Goal: Navigation & Orientation: Find specific page/section

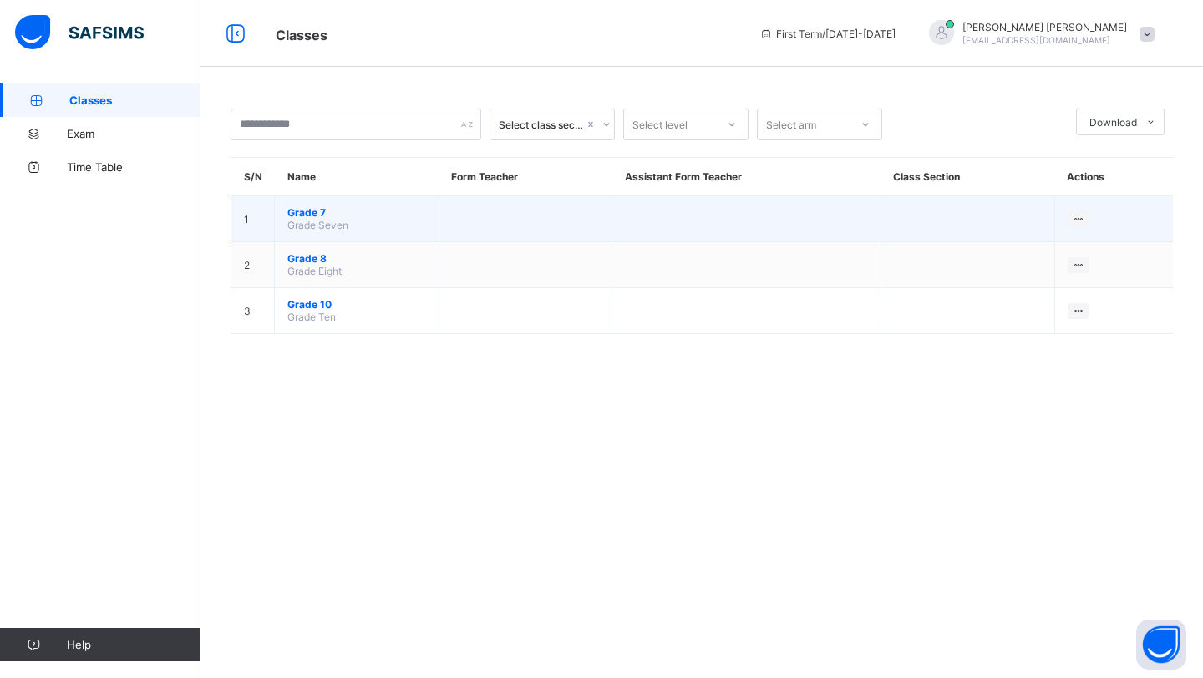
click at [313, 208] on span "Grade 7" at bounding box center [356, 212] width 139 height 13
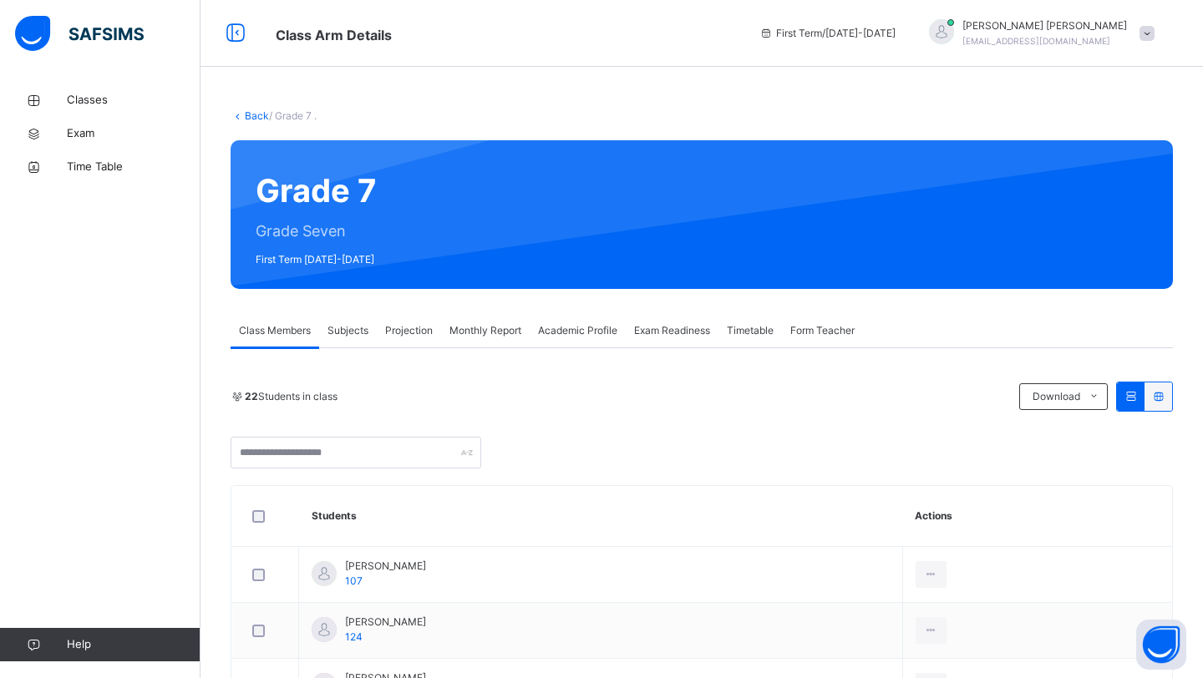
click at [1164, 397] on icon at bounding box center [1158, 396] width 14 height 13
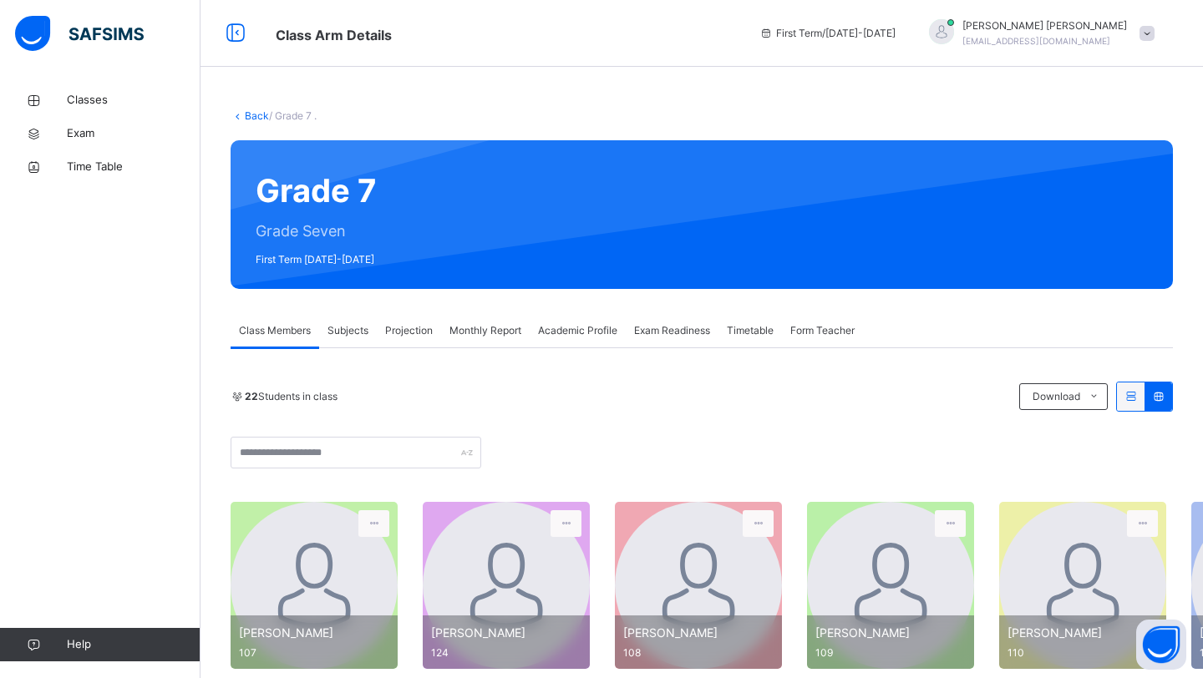
click at [1127, 402] on icon at bounding box center [1131, 396] width 14 height 13
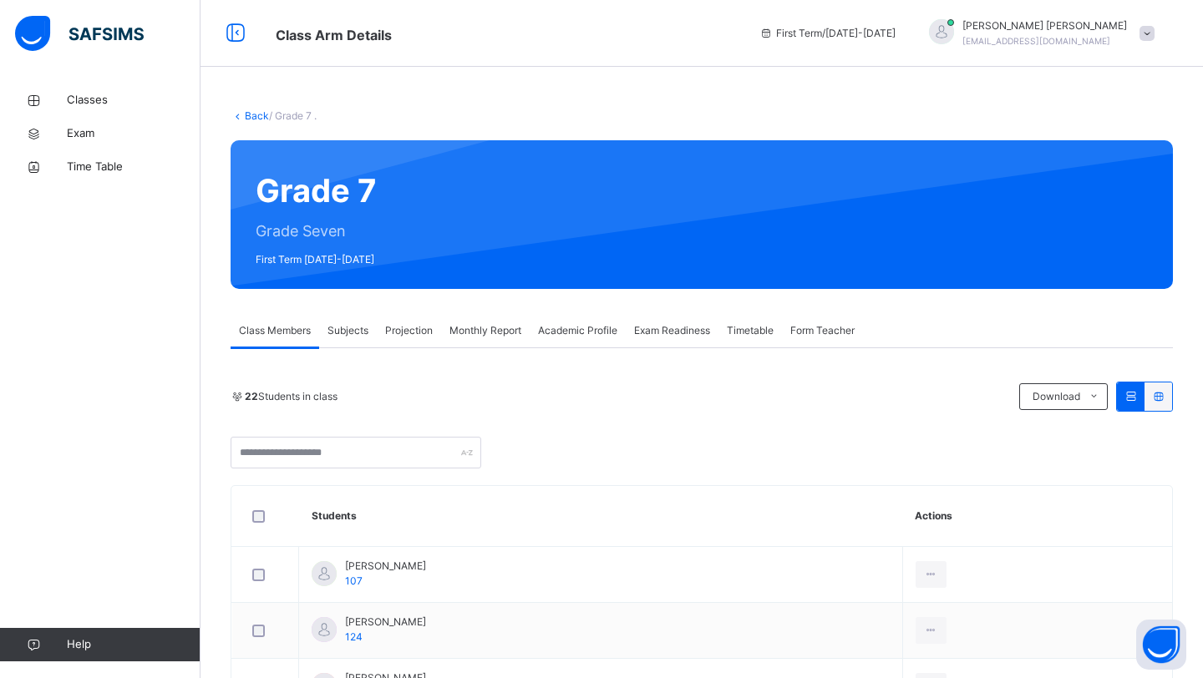
click at [805, 332] on span "Form Teacher" at bounding box center [822, 330] width 64 height 15
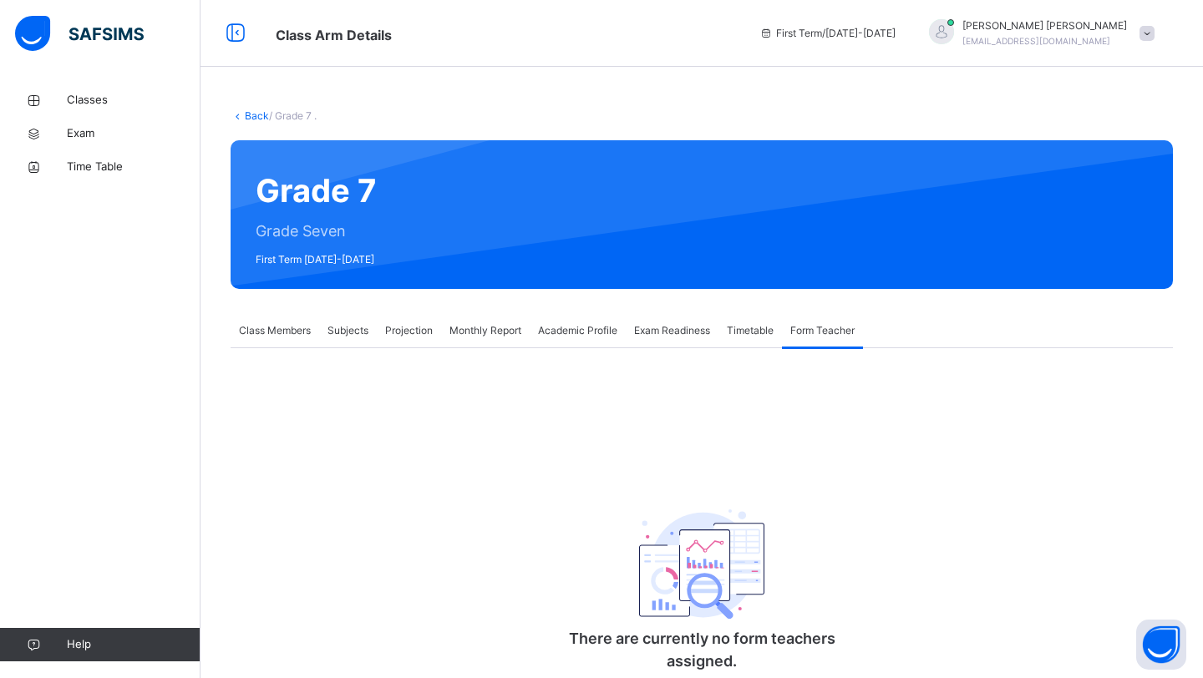
click at [759, 332] on span "Timetable" at bounding box center [750, 330] width 47 height 15
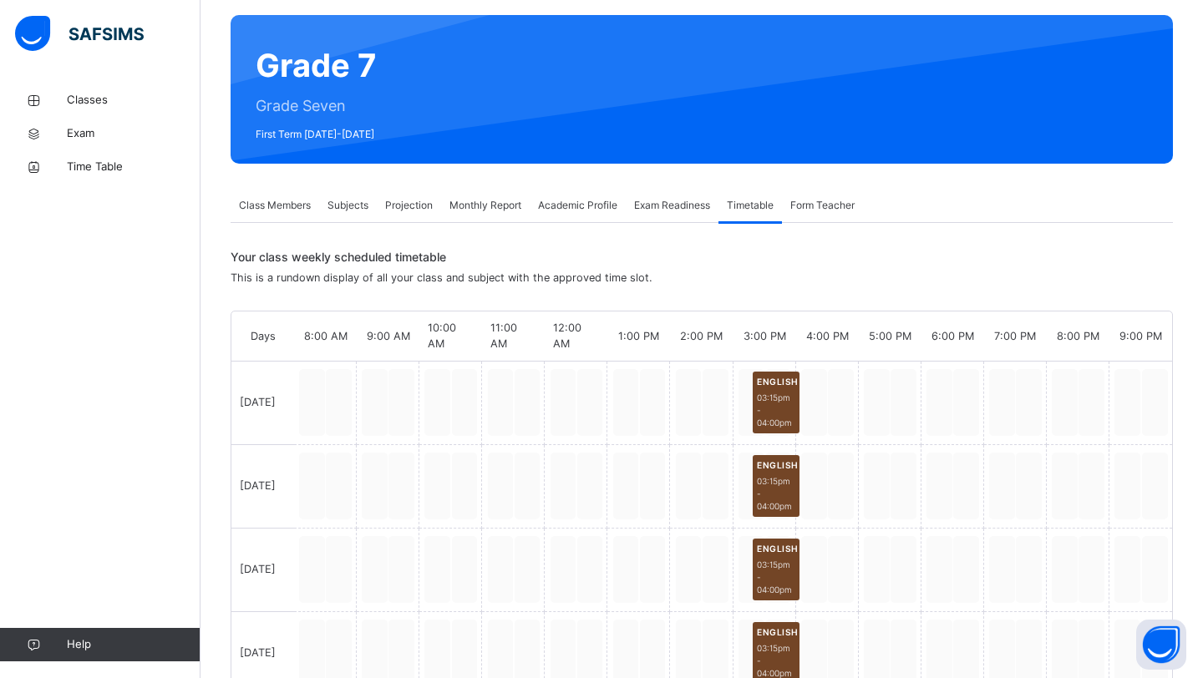
click at [685, 211] on span "Exam Readiness" at bounding box center [672, 205] width 76 height 15
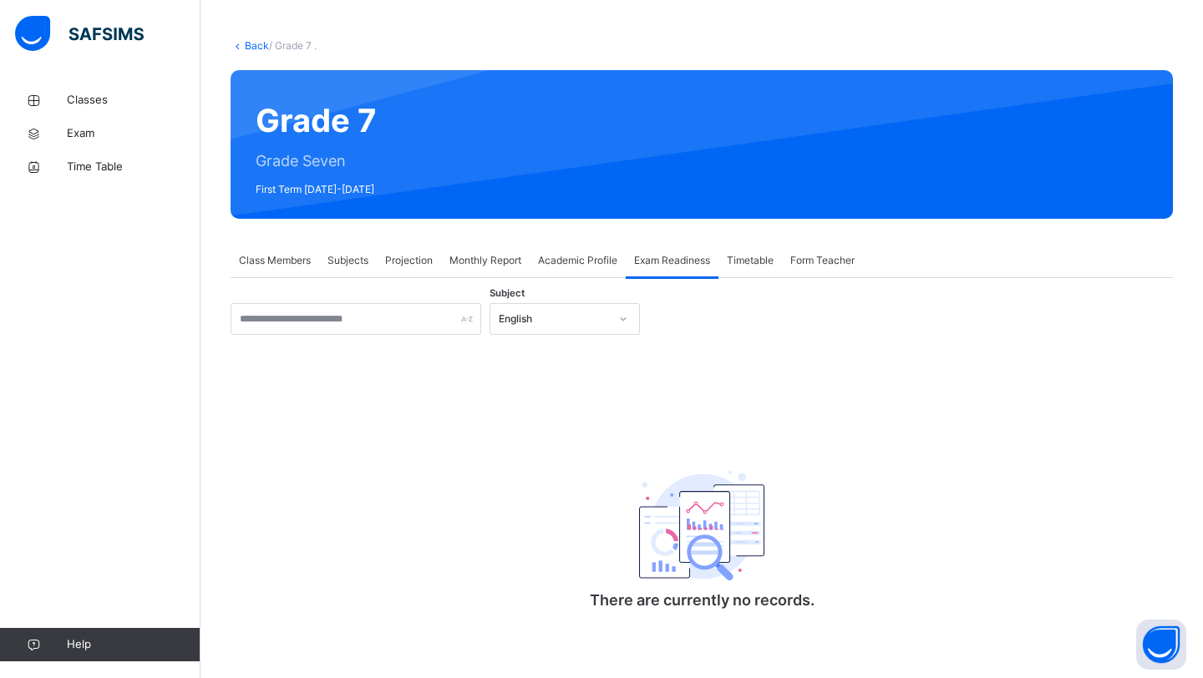
click at [554, 257] on span "Academic Profile" at bounding box center [577, 260] width 79 height 15
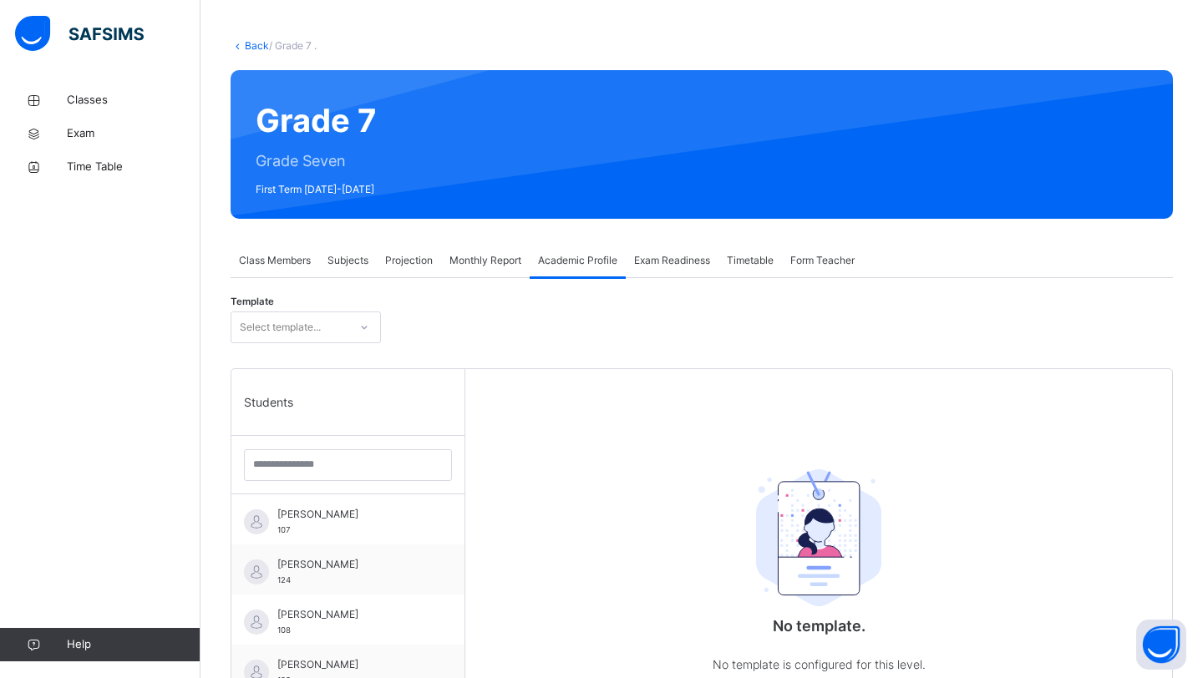
scroll to position [125, 0]
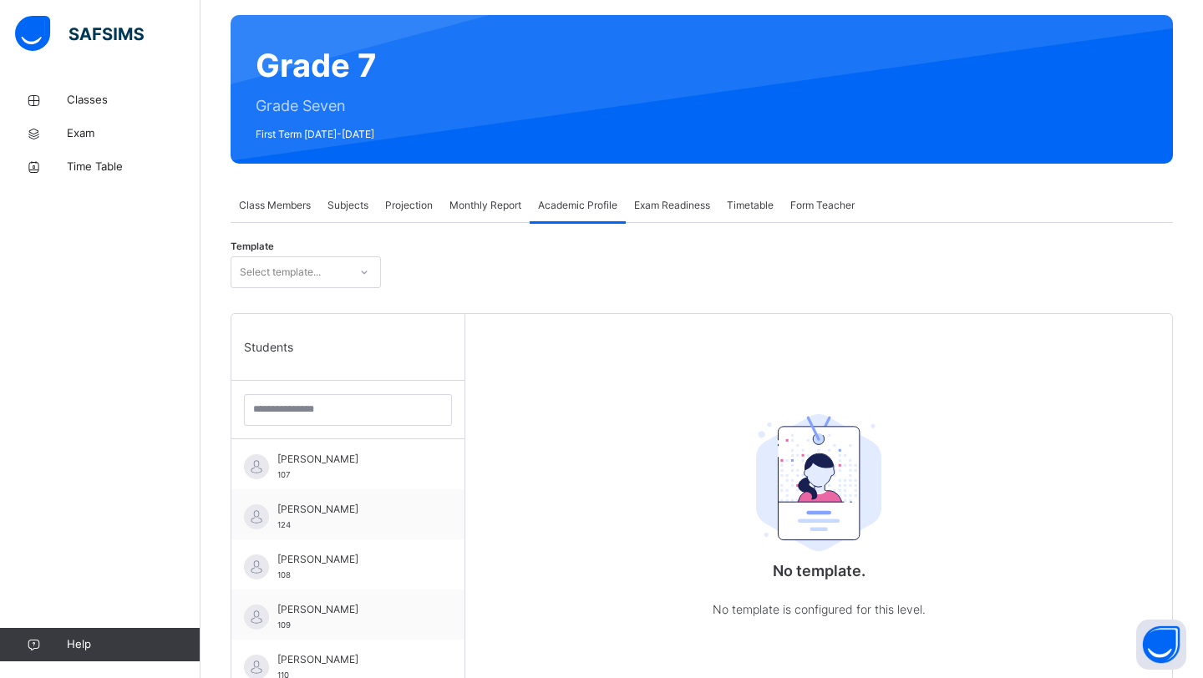
click at [485, 224] on div "Template Select template... Students Adeena Kabir 107 Afiyah Arif 124 Ayesha Ho…" at bounding box center [702, 616] width 942 height 787
click at [485, 215] on div "Monthly Report" at bounding box center [485, 205] width 89 height 33
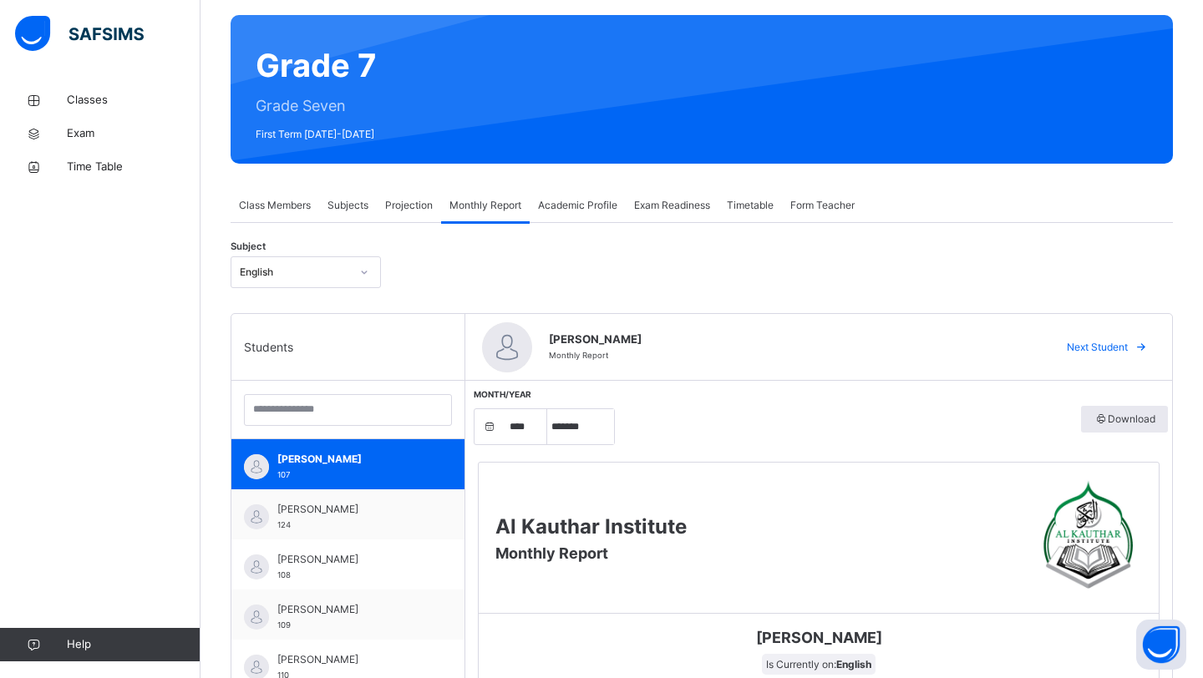
click at [371, 204] on div "Subjects" at bounding box center [348, 205] width 58 height 33
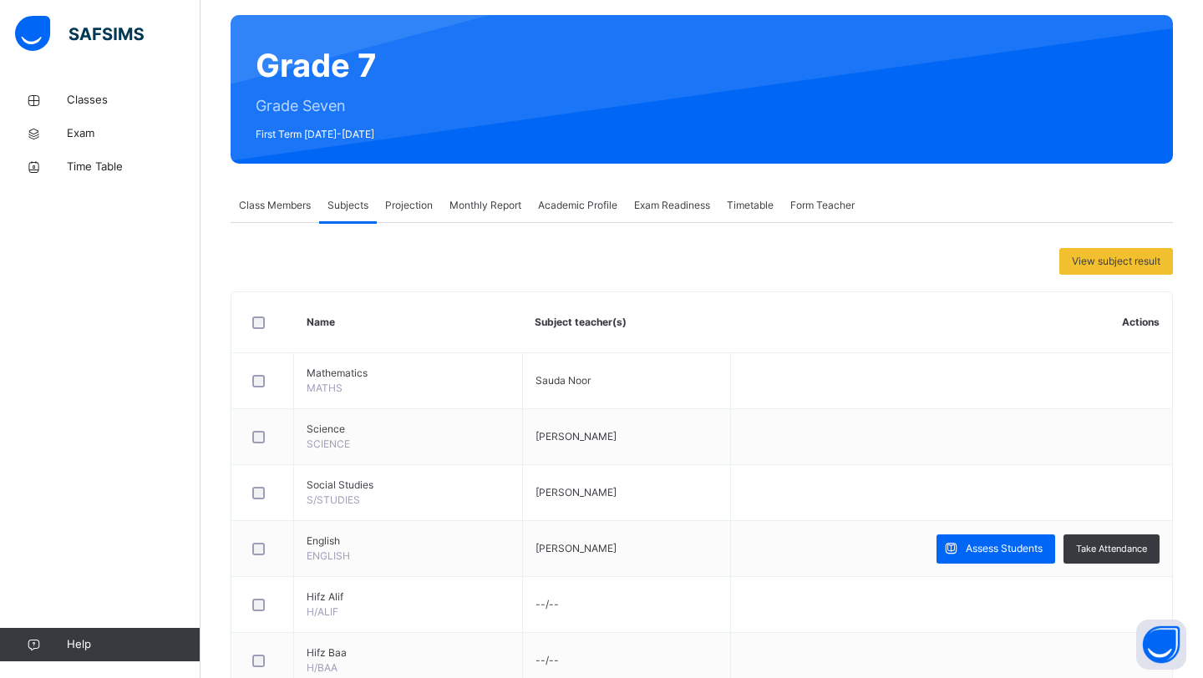
scroll to position [178, 0]
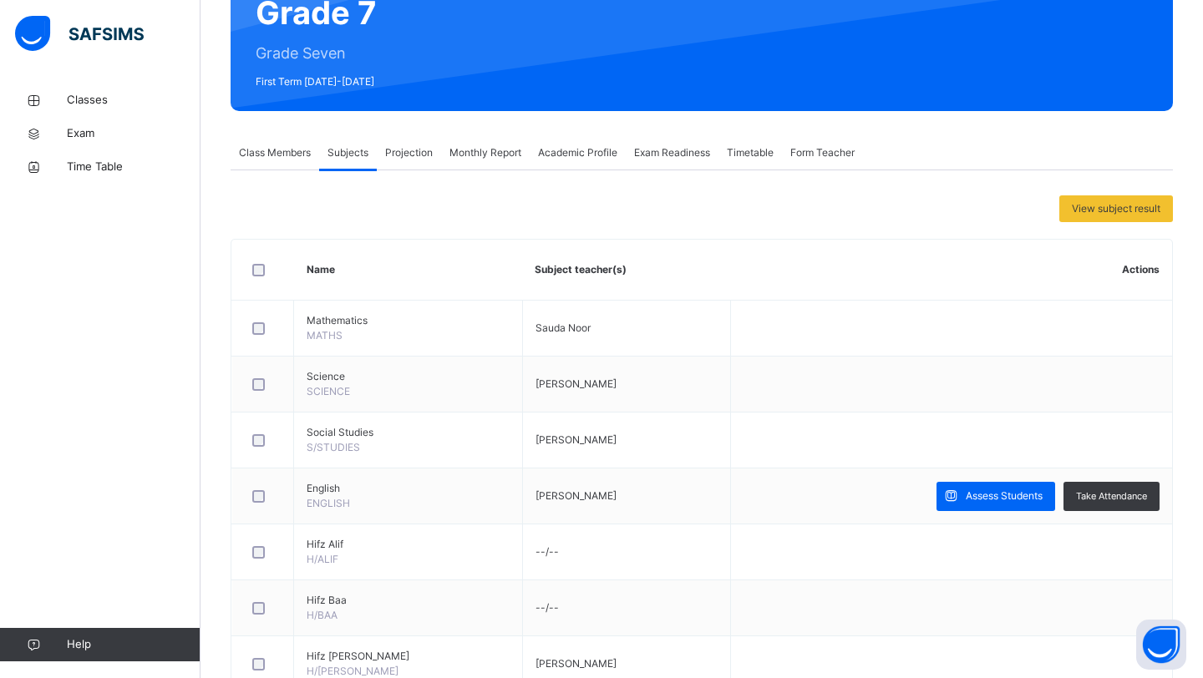
click at [499, 145] on span "Monthly Report" at bounding box center [485, 152] width 72 height 15
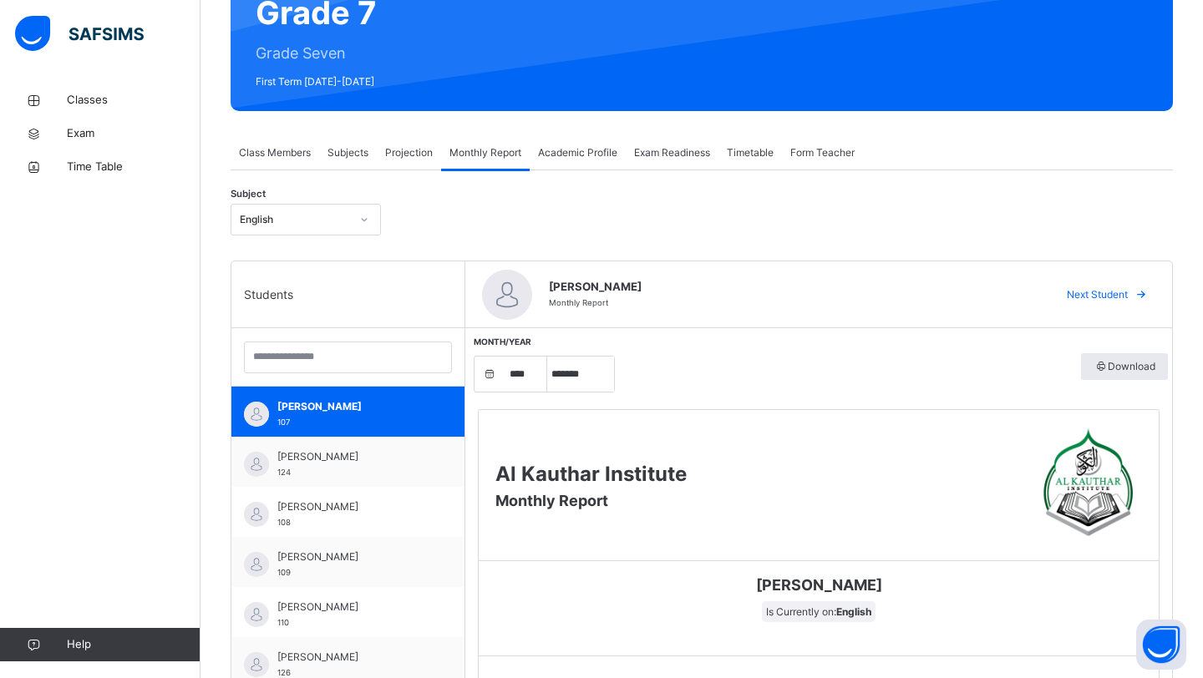
click at [368, 146] on span "Subjects" at bounding box center [347, 152] width 41 height 15
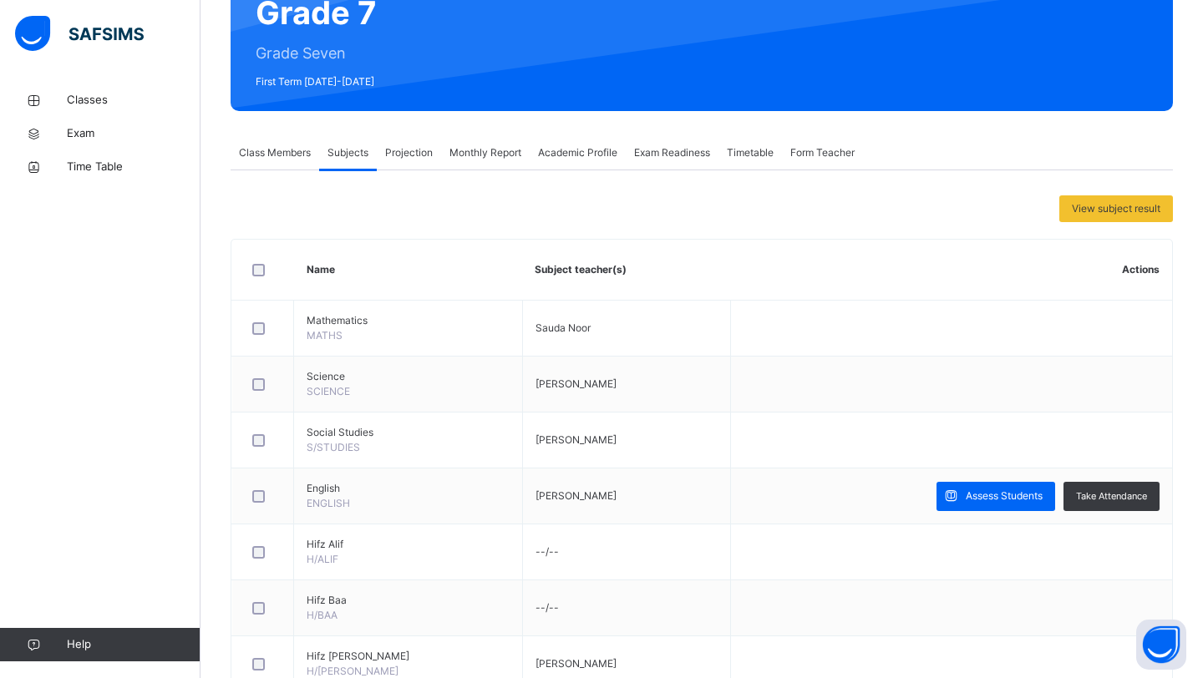
click at [498, 153] on span "Monthly Report" at bounding box center [485, 152] width 72 height 15
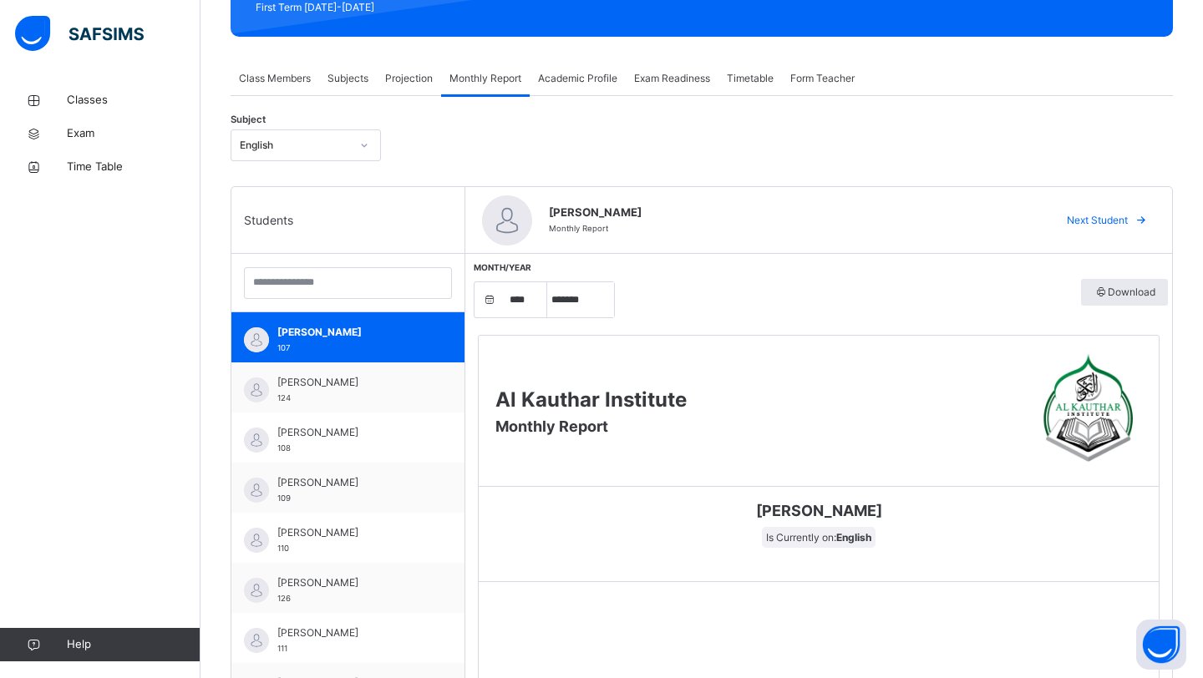
scroll to position [253, 0]
click at [403, 69] on div "Projection" at bounding box center [409, 77] width 64 height 33
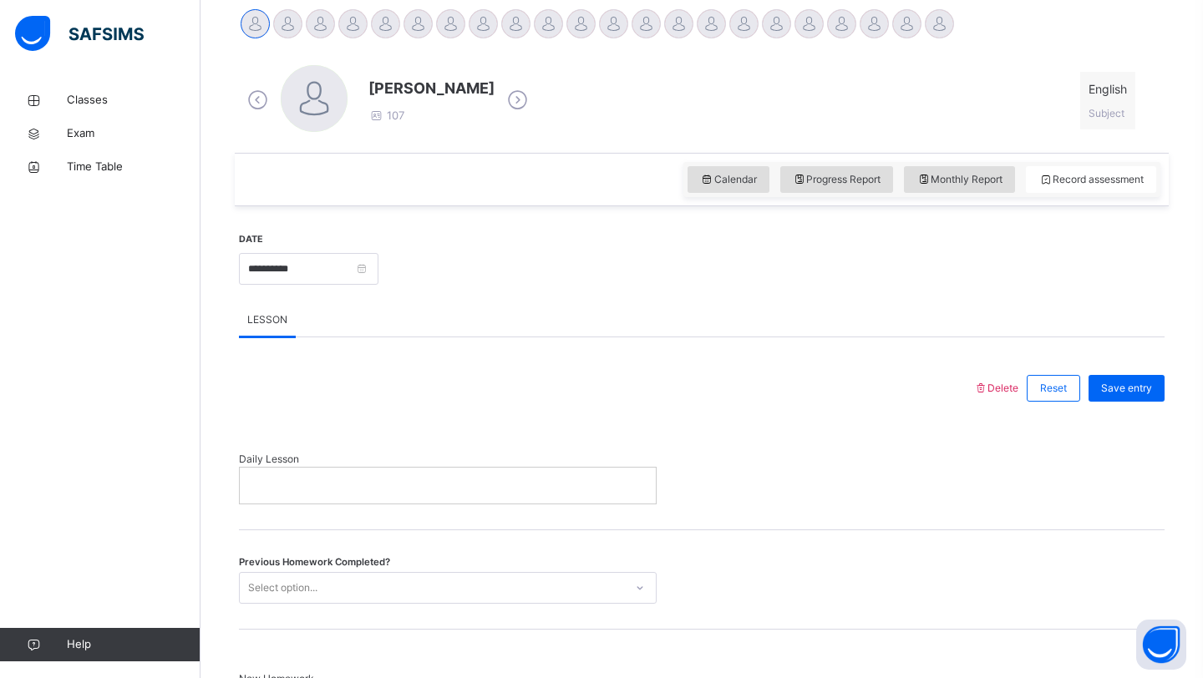
scroll to position [429, 0]
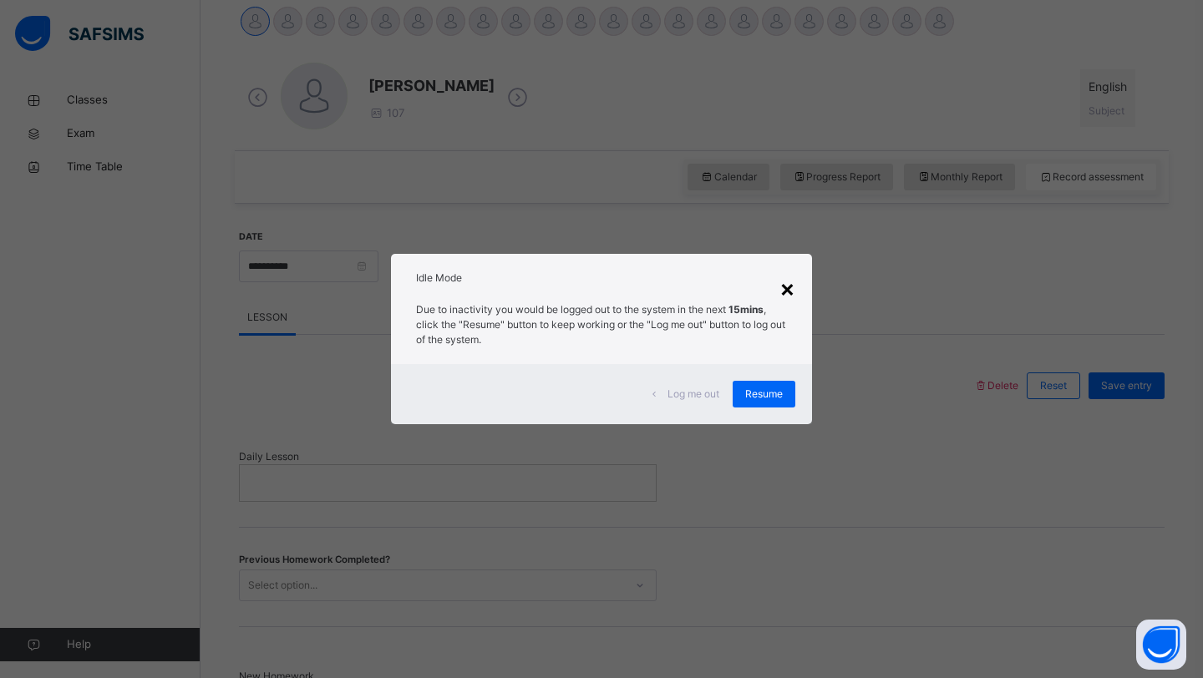
click at [792, 287] on div "×" at bounding box center [787, 288] width 16 height 35
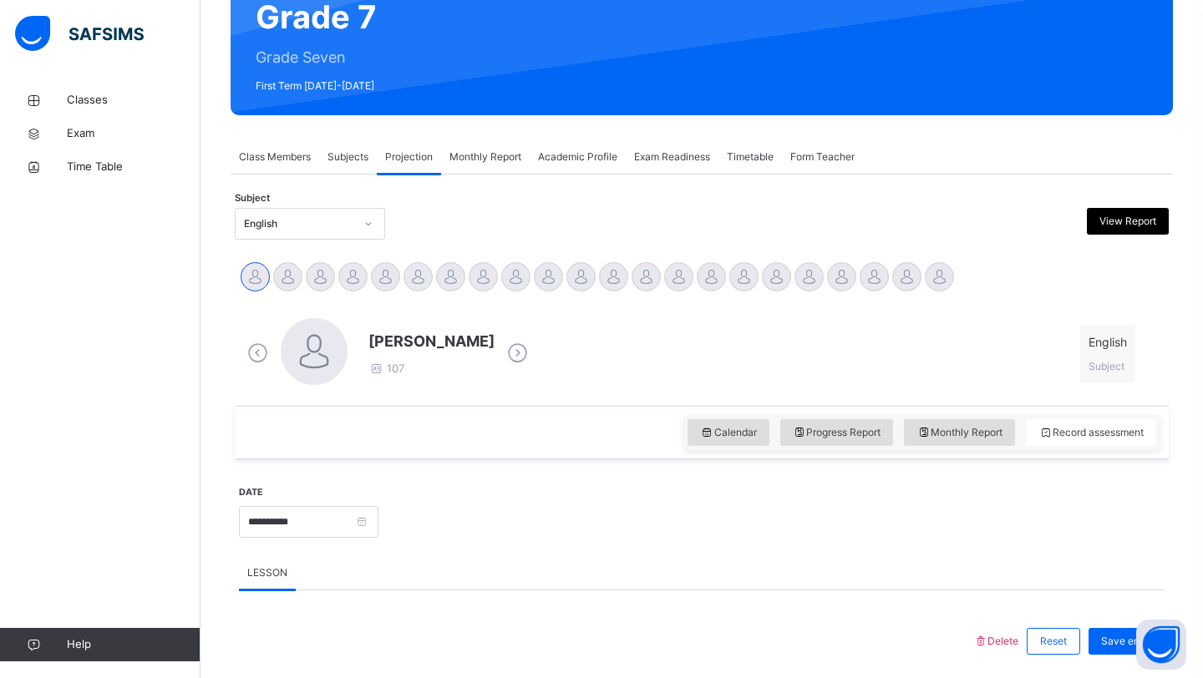
scroll to position [0, 0]
